Goal: Task Accomplishment & Management: Complete application form

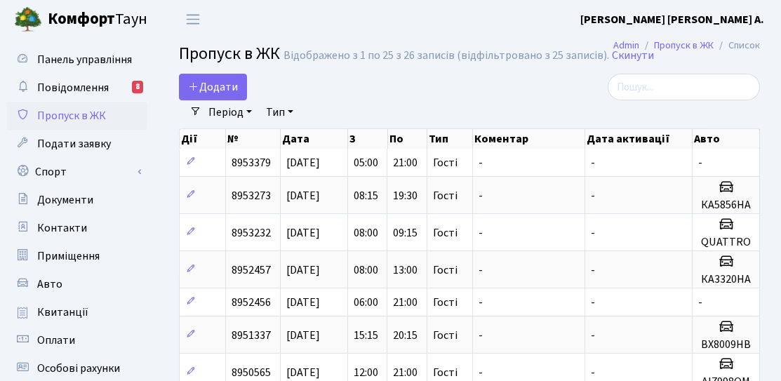
select select "25"
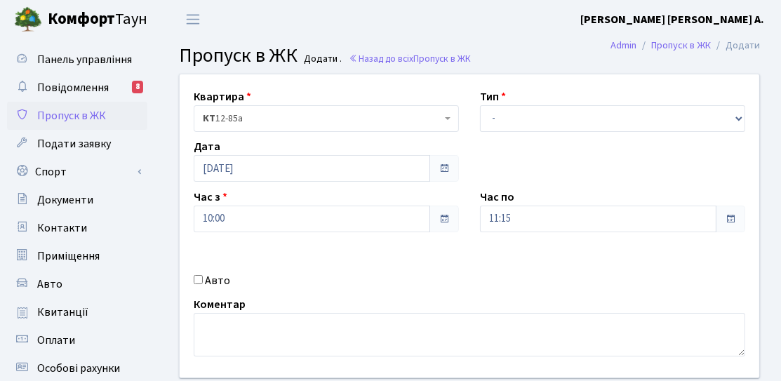
click at [206, 284] on label "Авто" at bounding box center [217, 280] width 25 height 17
click at [203, 284] on input "Авто" at bounding box center [198, 279] width 9 height 9
checkbox input "true"
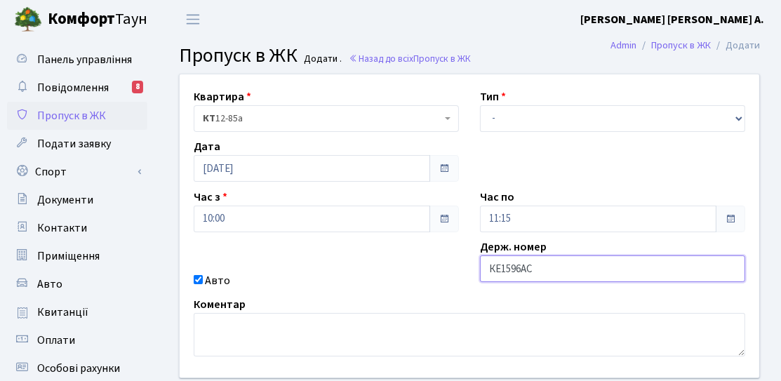
type input "КЕ1596АС"
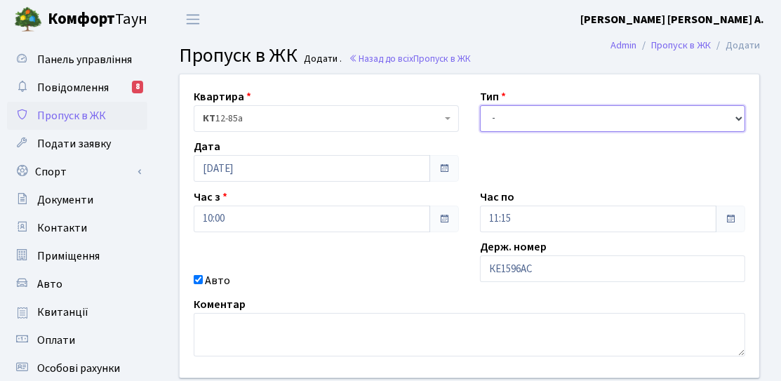
click at [607, 117] on select "- Доставка Таксі Гості Сервіс" at bounding box center [612, 118] width 265 height 27
select select "3"
click at [480, 105] on select "- Доставка Таксі Гості Сервіс" at bounding box center [612, 118] width 265 height 27
click at [517, 102] on div "Тип - Доставка Таксі Гості Сервіс" at bounding box center [613, 110] width 286 height 44
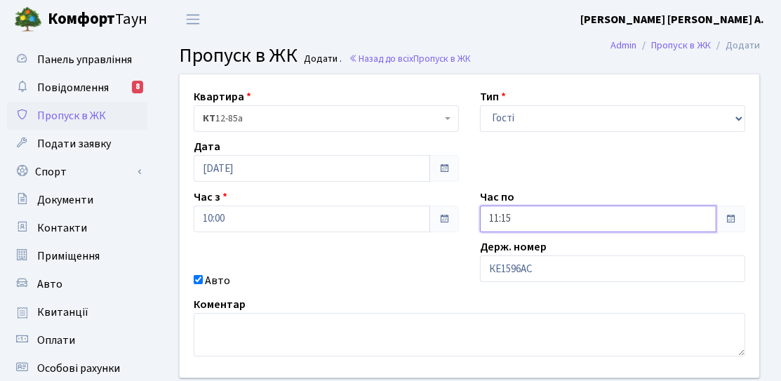
click at [503, 211] on input "11:15" at bounding box center [598, 219] width 237 height 27
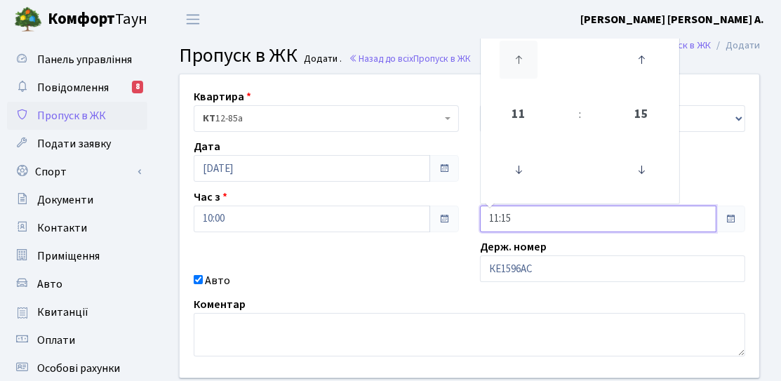
click at [519, 65] on icon at bounding box center [519, 60] width 38 height 38
click at [517, 65] on icon at bounding box center [519, 60] width 38 height 38
type input "14:15"
click at [404, 274] on div "Авто" at bounding box center [326, 280] width 286 height 17
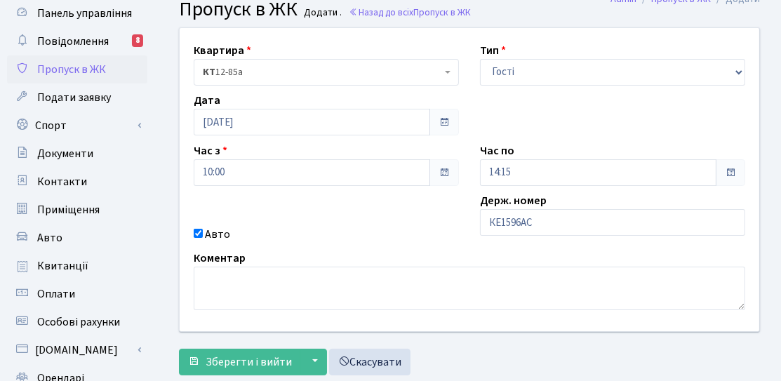
scroll to position [140, 0]
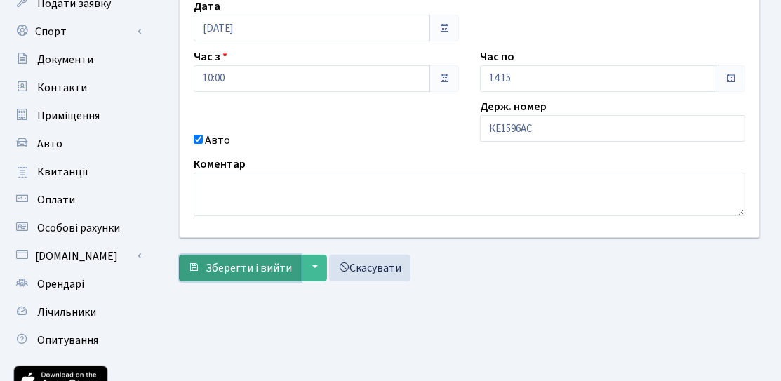
click at [243, 278] on button "Зберегти і вийти" at bounding box center [240, 268] width 122 height 27
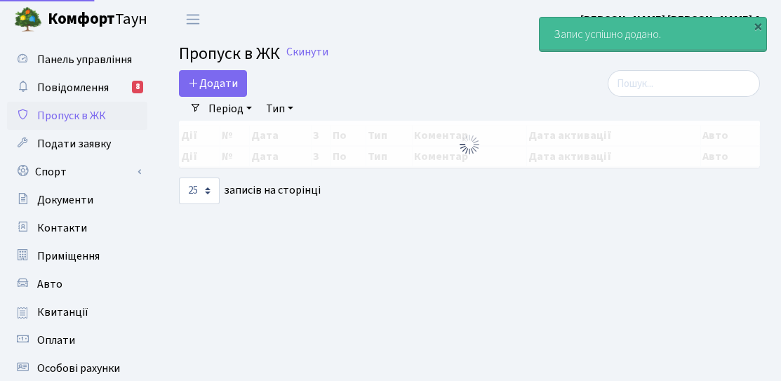
select select "25"
